Goal: Task Accomplishment & Management: Manage account settings

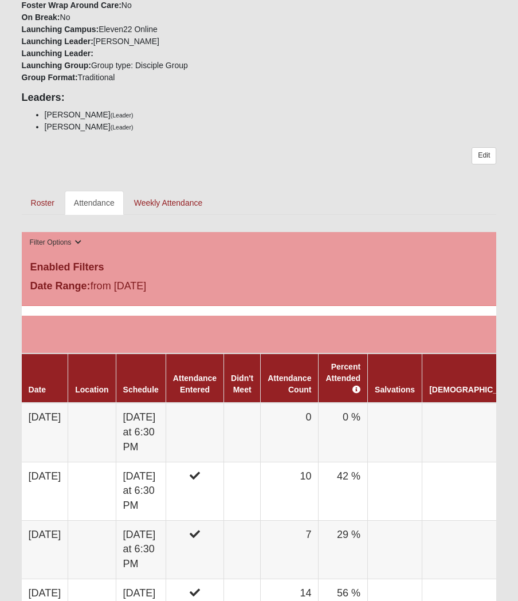
scroll to position [403, 0]
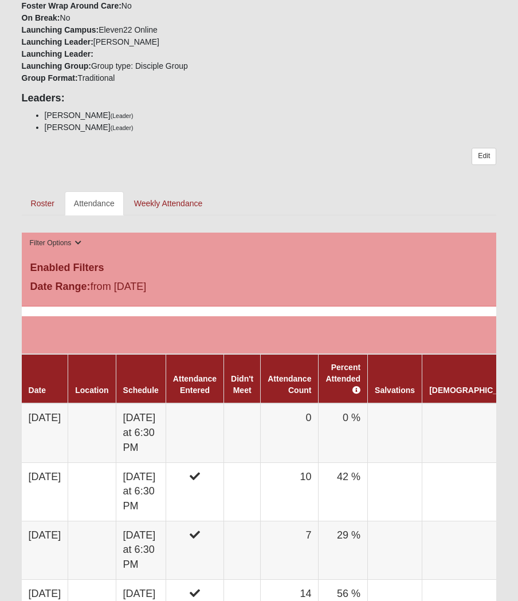
click at [116, 425] on td at bounding box center [92, 432] width 48 height 59
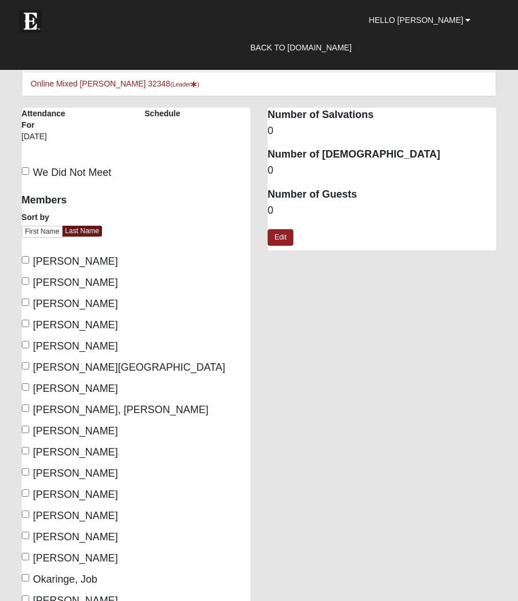
click at [37, 256] on span "[PERSON_NAME]" at bounding box center [75, 261] width 85 height 11
click at [29, 256] on input "[PERSON_NAME]" at bounding box center [25, 259] width 7 height 7
checkbox input "true"
click at [32, 299] on label "[PERSON_NAME]" at bounding box center [70, 303] width 96 height 15
click at [29, 299] on input "[PERSON_NAME]" at bounding box center [25, 302] width 7 height 7
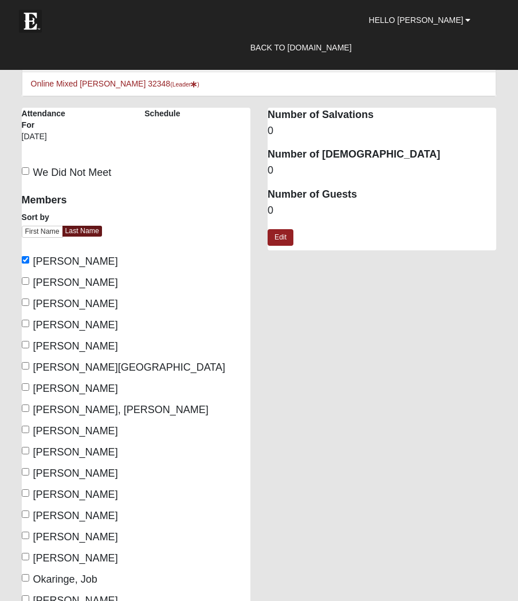
checkbox input "true"
click at [29, 320] on input "[PERSON_NAME]" at bounding box center [25, 323] width 7 height 7
checkbox input "true"
click at [28, 426] on input "[PERSON_NAME]" at bounding box center [25, 429] width 7 height 7
checkbox input "true"
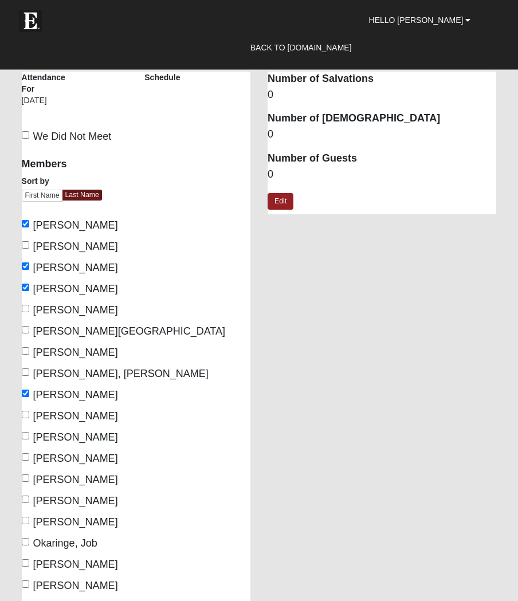
scroll to position [40, 0]
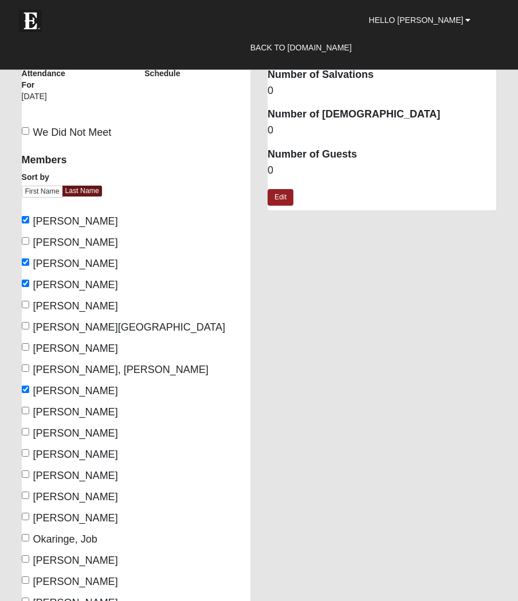
click at [28, 492] on input "[PERSON_NAME]" at bounding box center [25, 495] width 7 height 7
checkbox input "true"
click at [32, 342] on label "[PERSON_NAME]" at bounding box center [70, 347] width 96 height 15
click at [29, 343] on input "[PERSON_NAME]" at bounding box center [25, 346] width 7 height 7
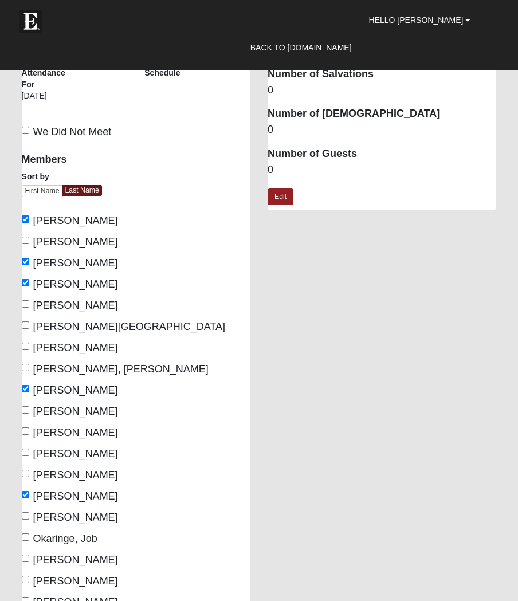
checkbox input "true"
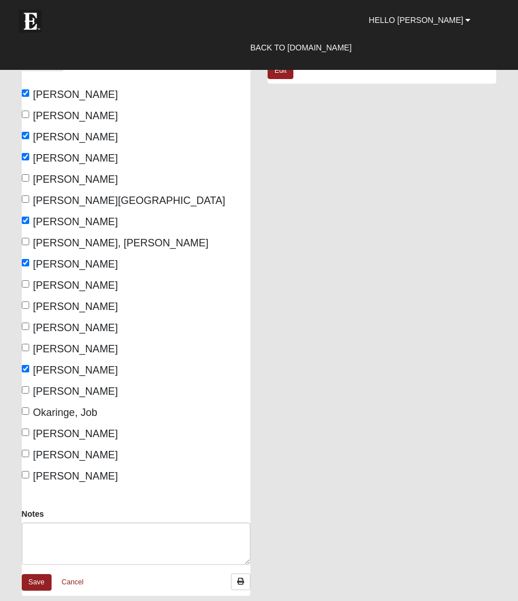
scroll to position [167, 0]
click at [41, 581] on link "Save" at bounding box center [37, 582] width 30 height 17
